Goal: Find specific page/section: Find specific page/section

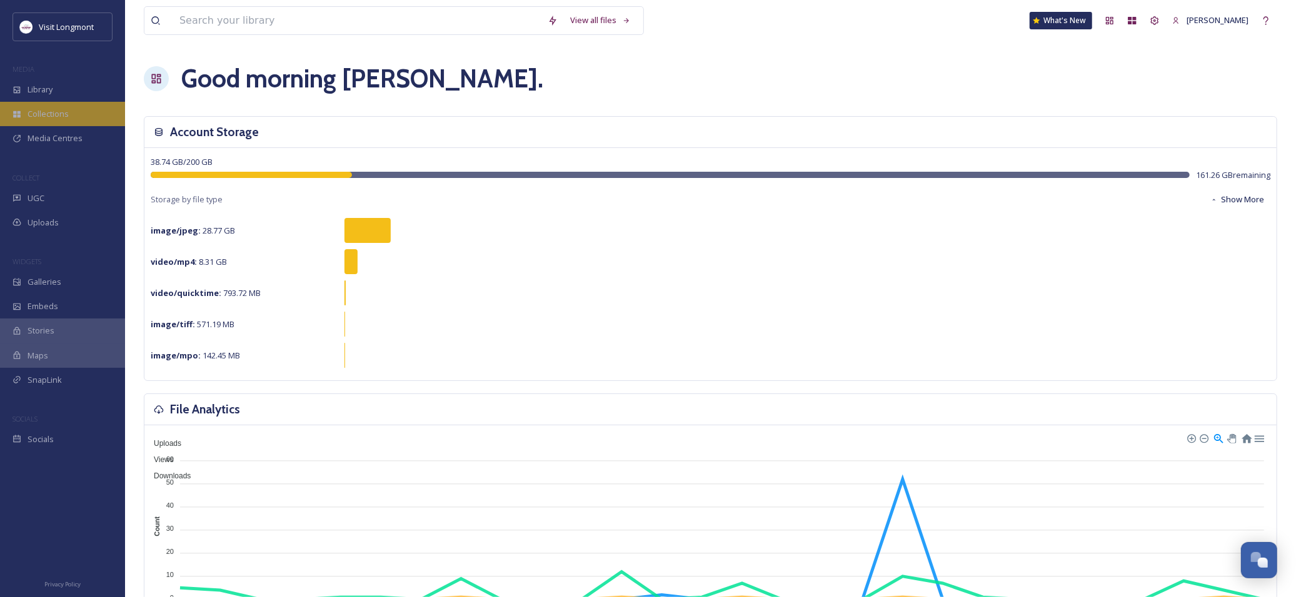
scroll to position [135, 0]
click at [82, 90] on div "Library" at bounding box center [62, 89] width 125 height 24
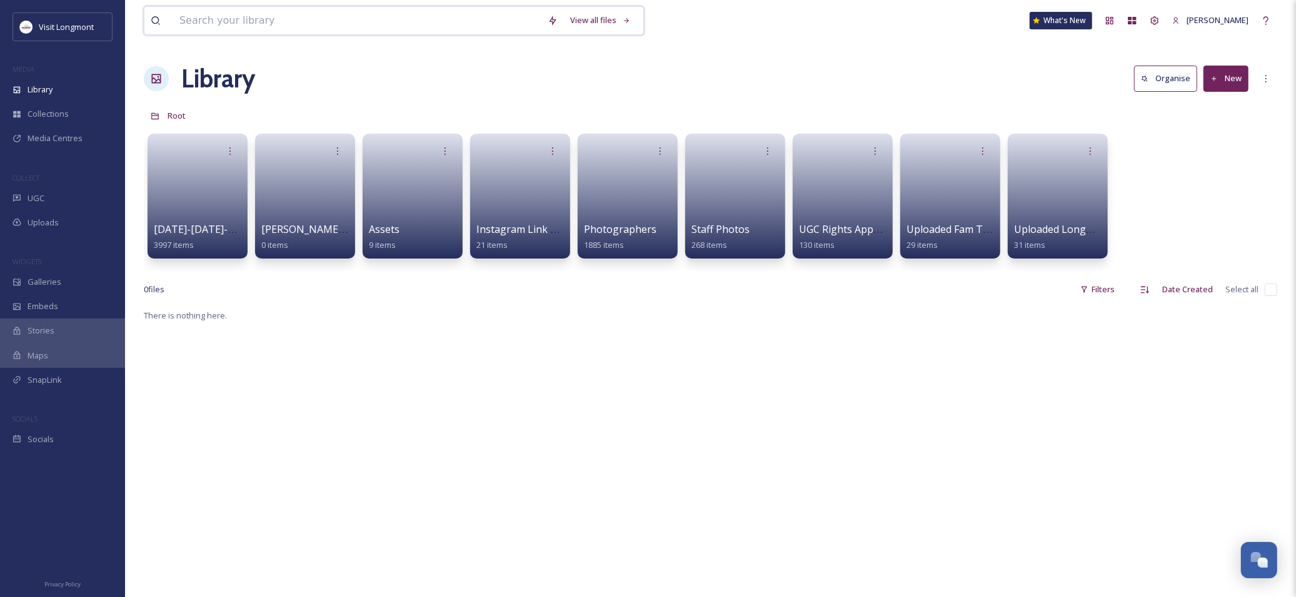
click at [281, 24] on input at bounding box center [357, 20] width 368 height 27
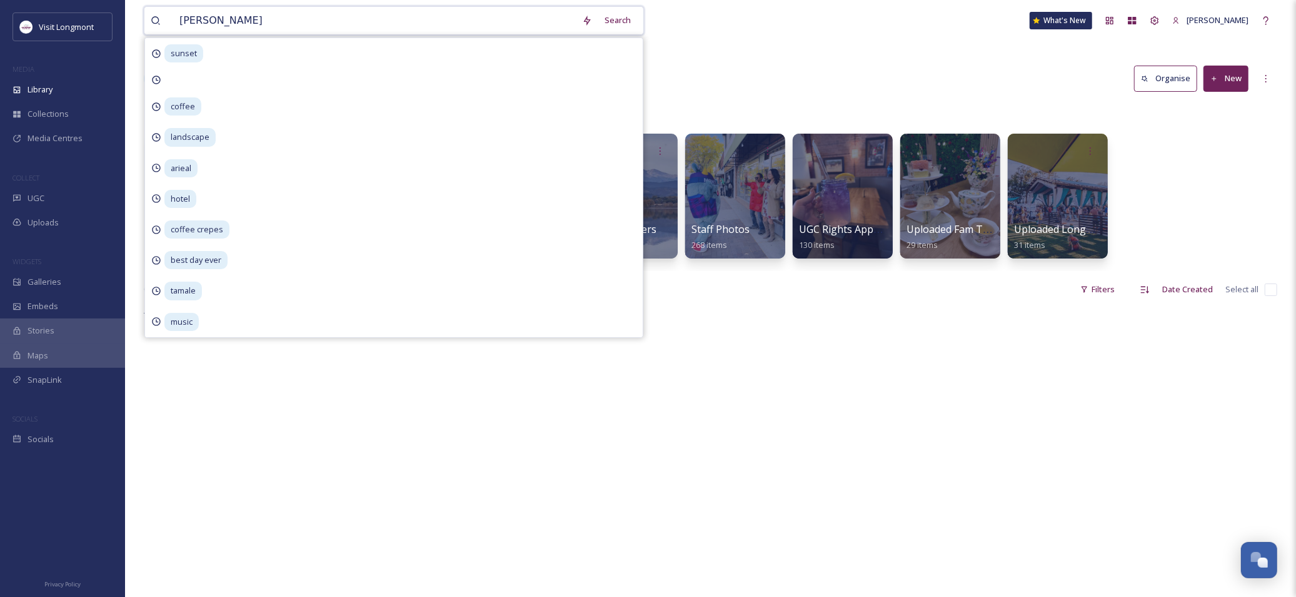
type input "sandys"
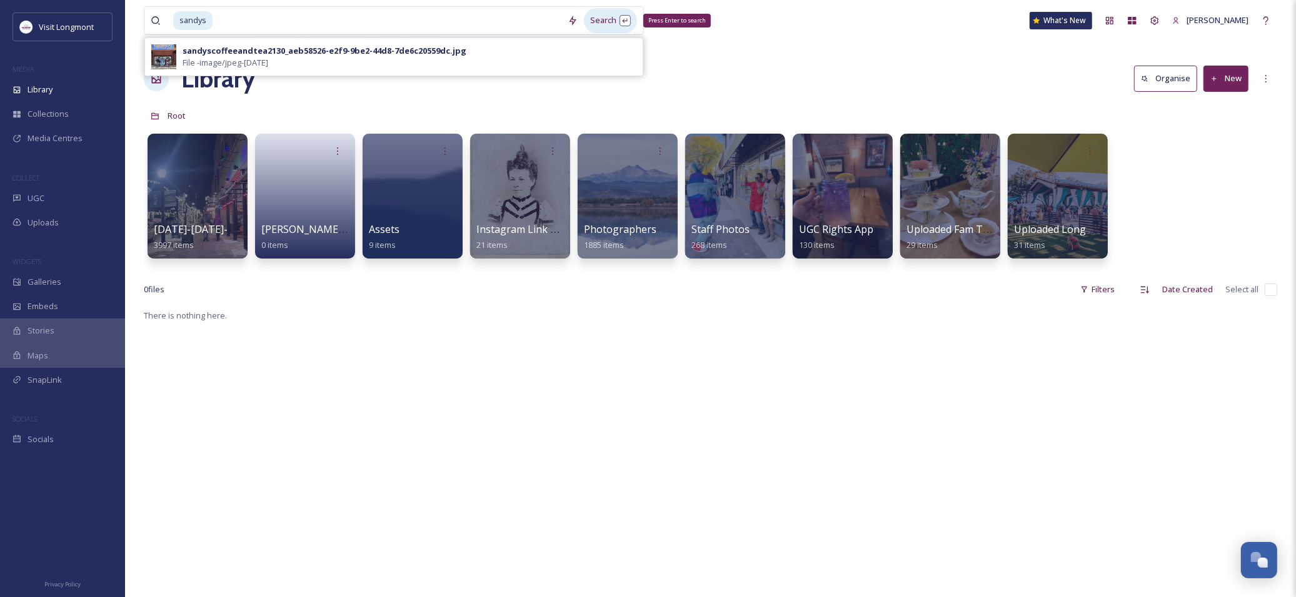
click at [608, 26] on div "Search Press Enter to search" at bounding box center [610, 20] width 53 height 24
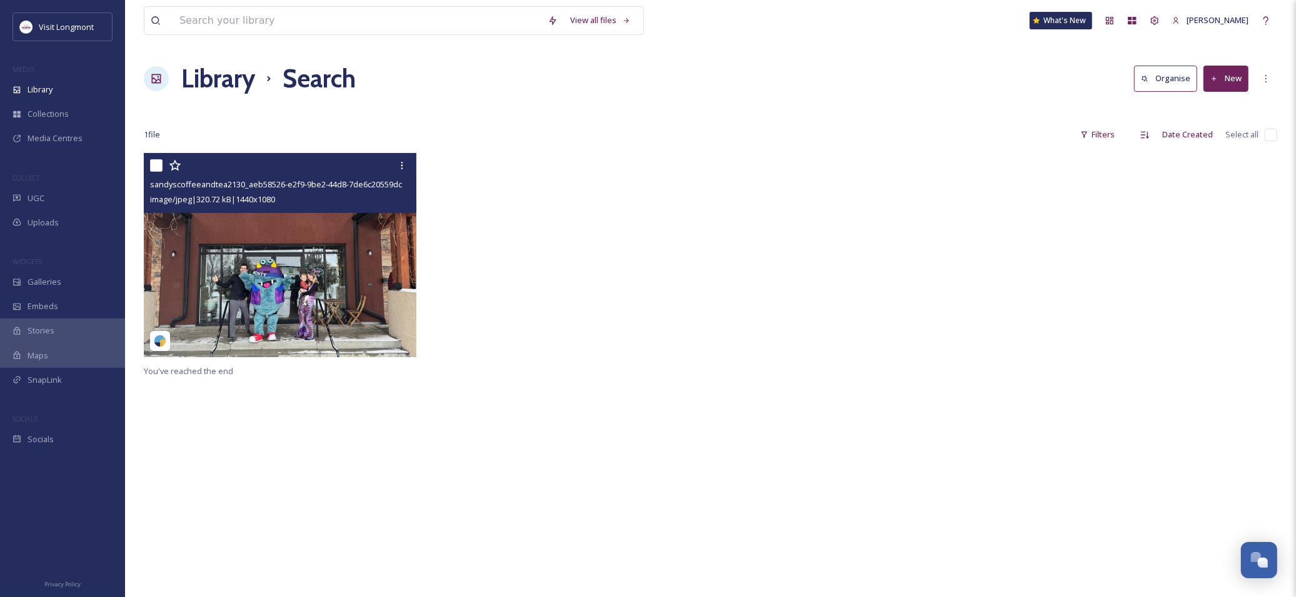
click at [314, 302] on img at bounding box center [280, 255] width 272 height 204
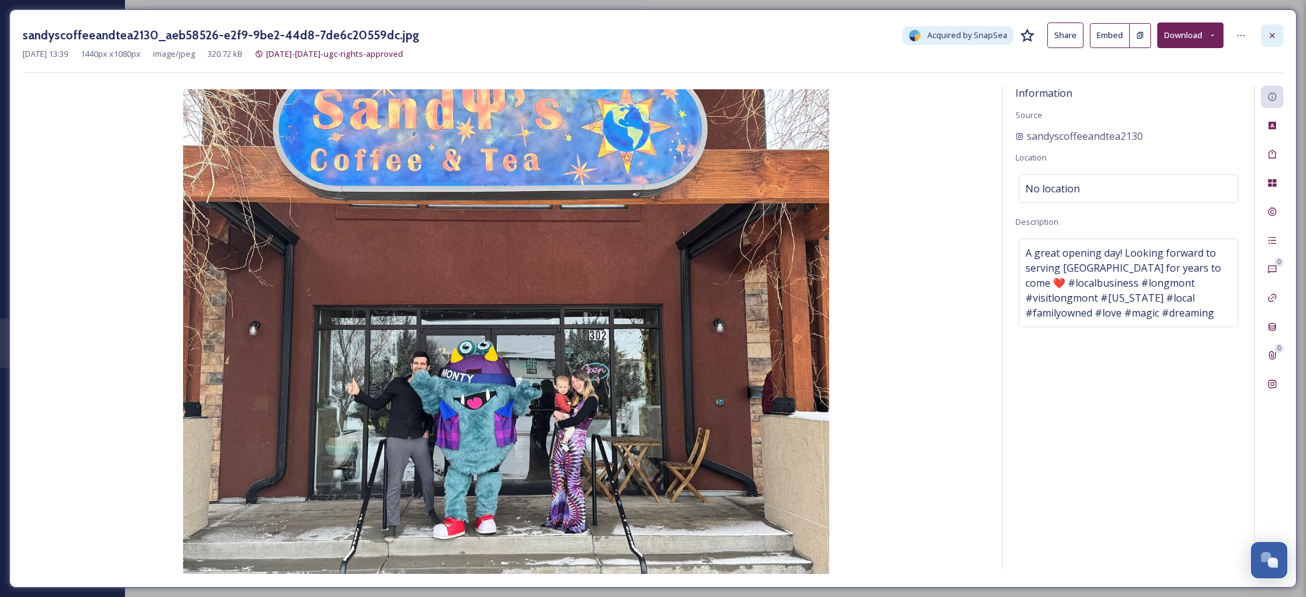
click at [1272, 32] on icon at bounding box center [1272, 36] width 10 height 10
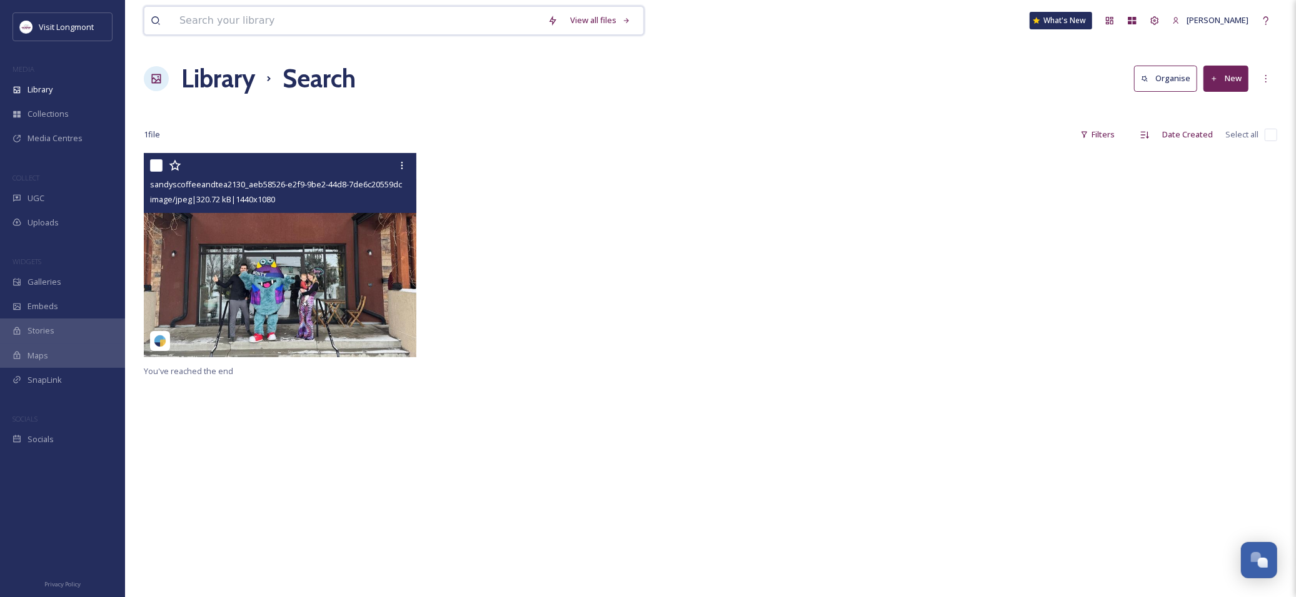
click at [271, 22] on input at bounding box center [357, 20] width 368 height 27
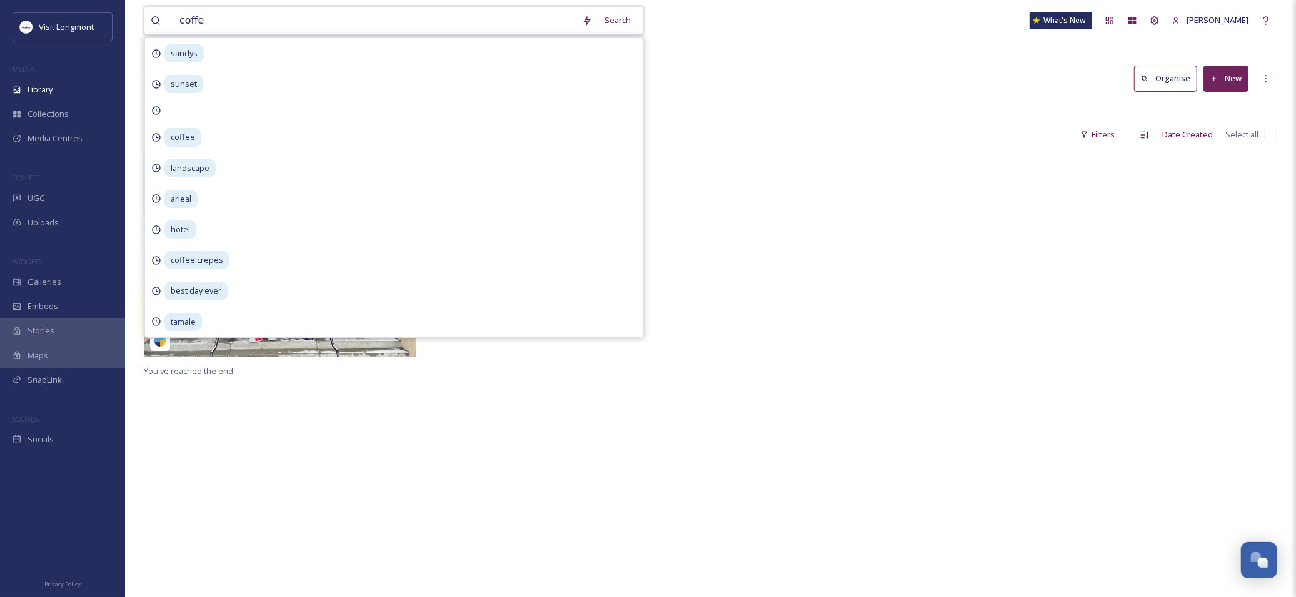
type input "coffee"
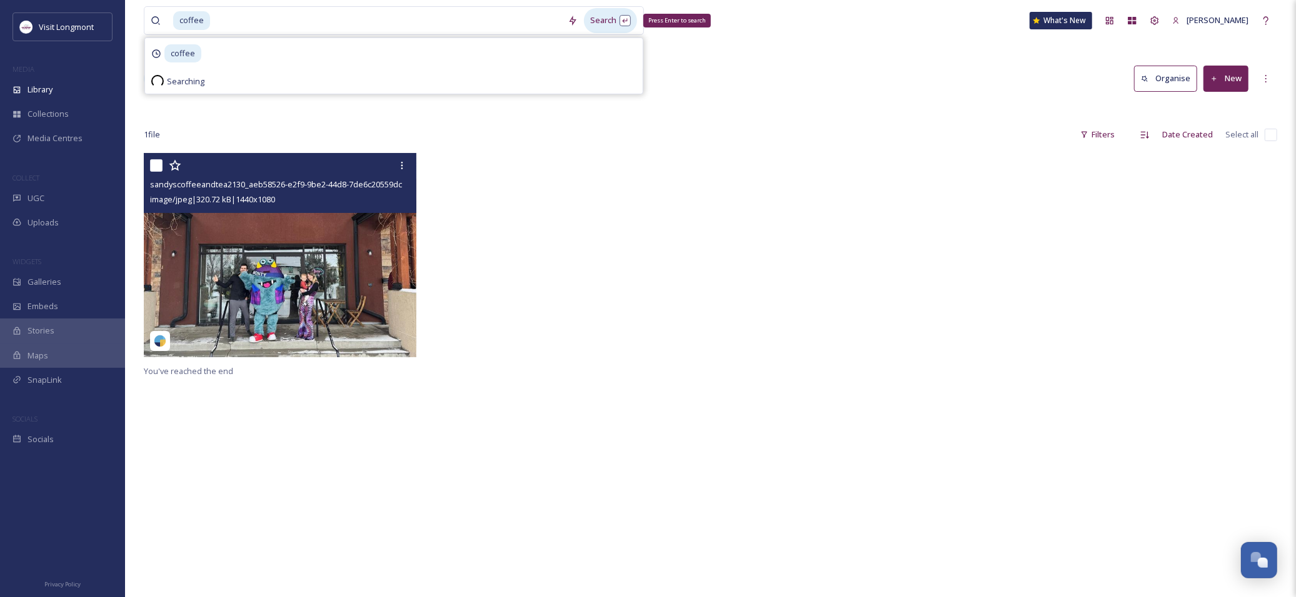
click at [620, 24] on div "Search Press Enter to search" at bounding box center [610, 20] width 53 height 24
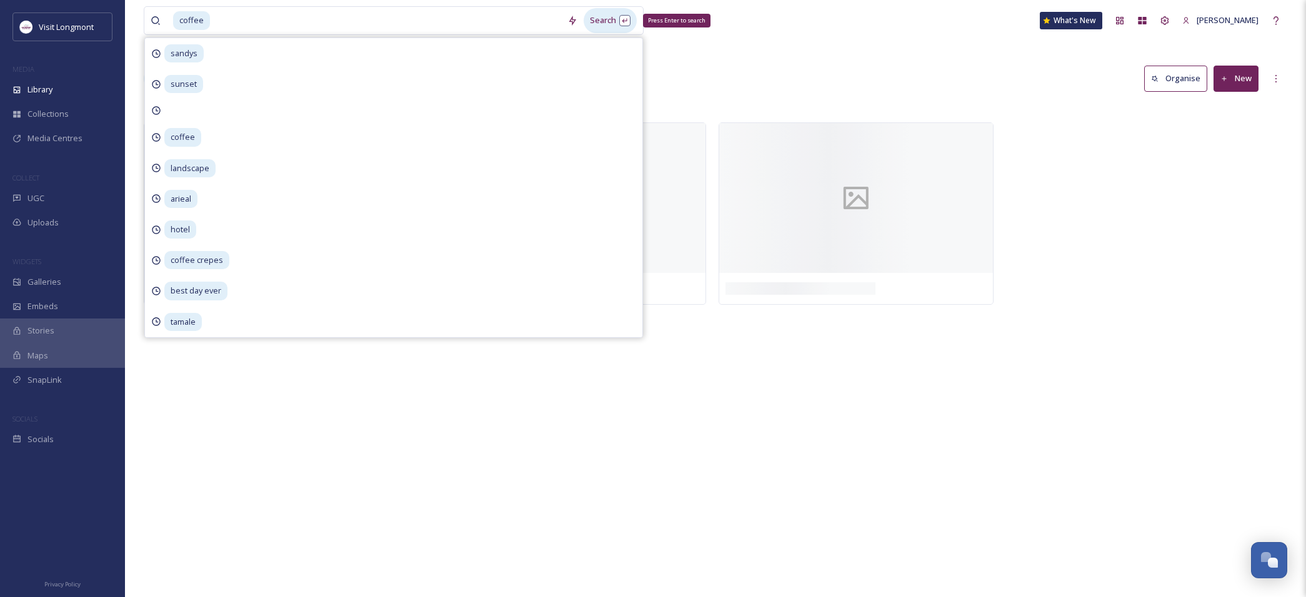
click at [607, 22] on div "Search Press Enter to search" at bounding box center [610, 20] width 53 height 24
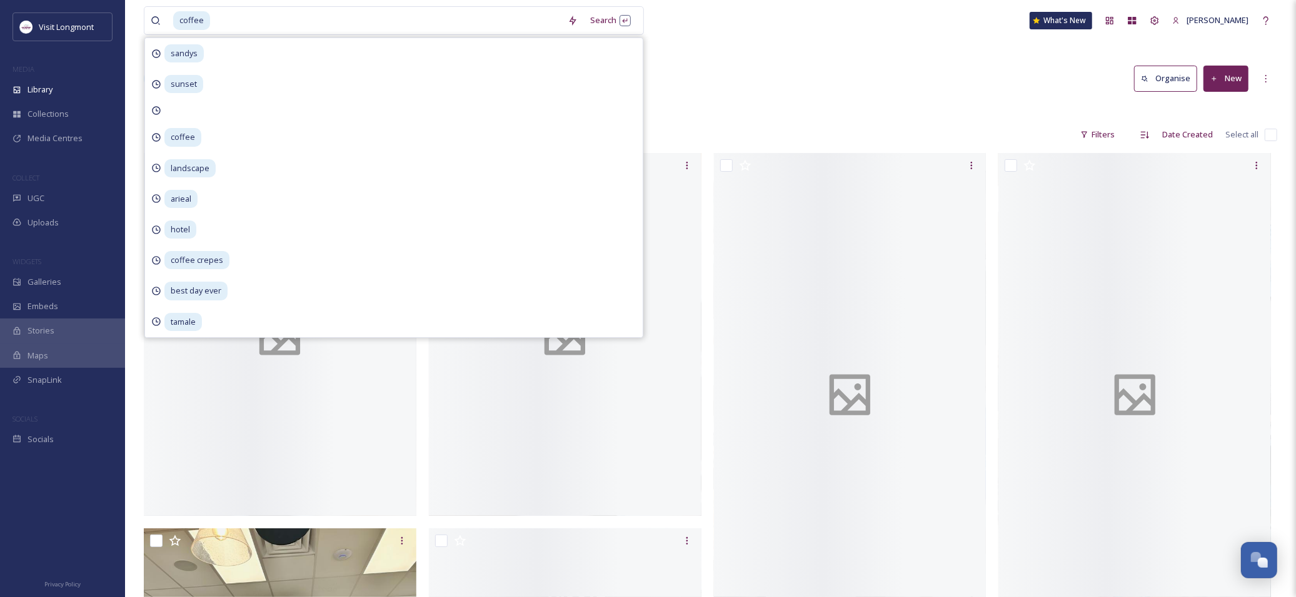
click at [791, 111] on div at bounding box center [710, 110] width 1133 height 12
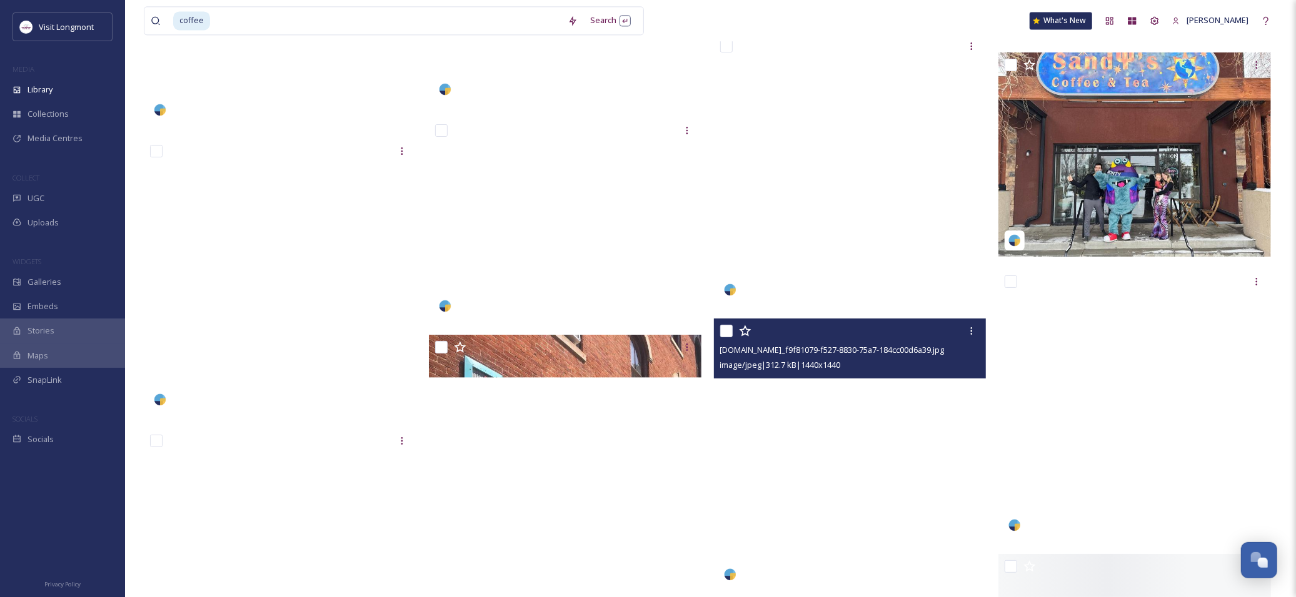
scroll to position [10277, 0]
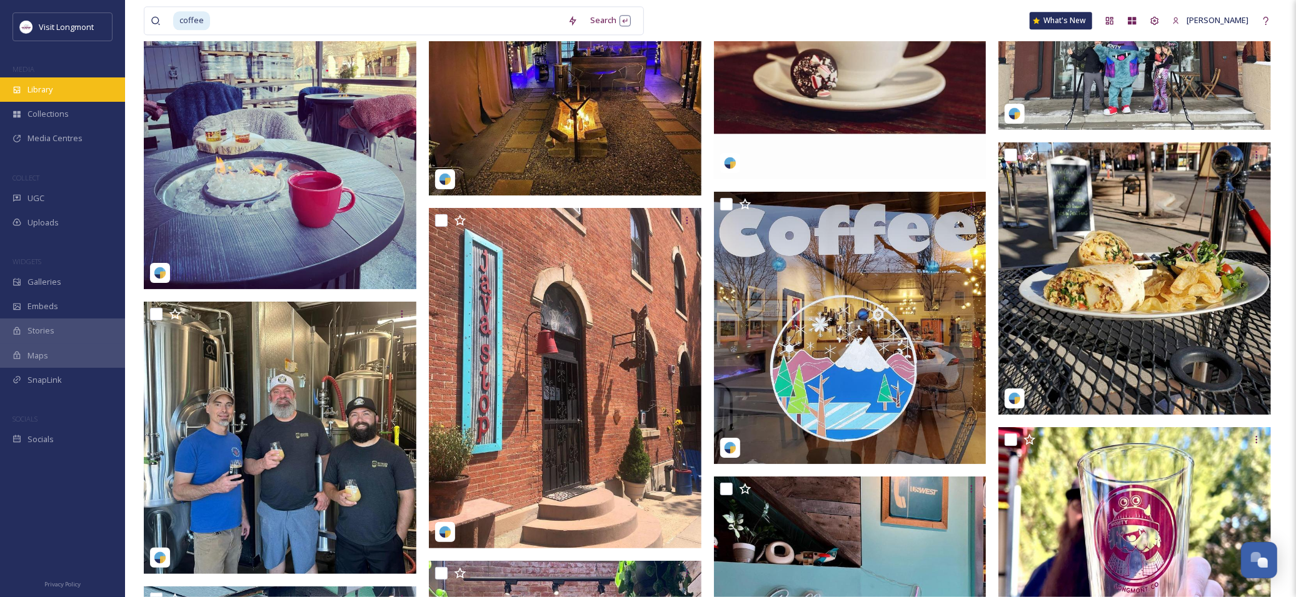
click at [44, 82] on div "Library" at bounding box center [62, 89] width 125 height 24
